Goal: Find contact information: Find contact information

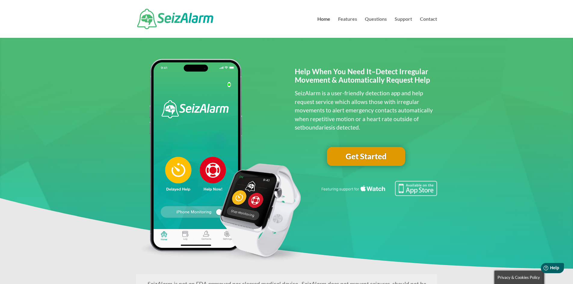
click at [192, 23] on img at bounding box center [175, 19] width 76 height 20
click at [176, 22] on img at bounding box center [175, 19] width 76 height 20
click at [436, 19] on link "Contact" at bounding box center [428, 27] width 17 height 21
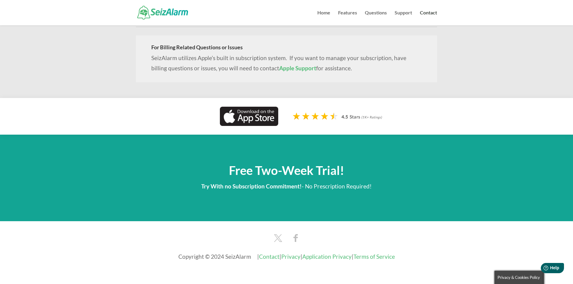
scroll to position [238, 0]
